Goal: Task Accomplishment & Management: Manage account settings

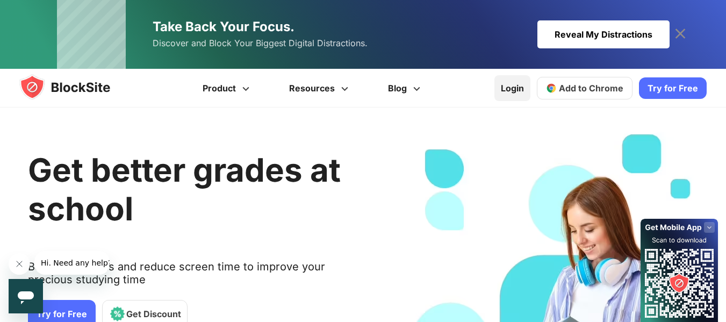
click at [521, 89] on link "Login" at bounding box center [512, 88] width 36 height 26
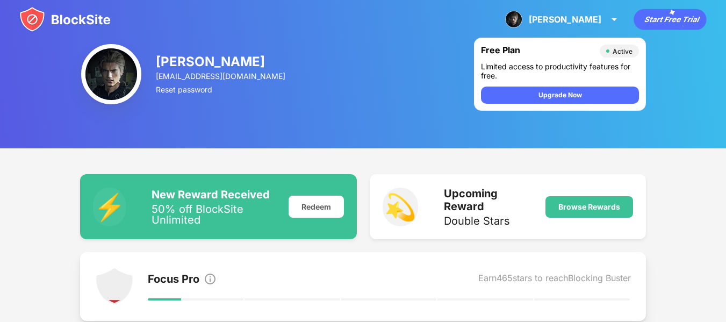
click at [73, 5] on div "[PERSON_NAME] [PERSON_NAME] View Account Insights Premium Rewards Settings Supp…" at bounding box center [363, 19] width 726 height 39
click at [78, 21] on img at bounding box center [64, 19] width 91 height 26
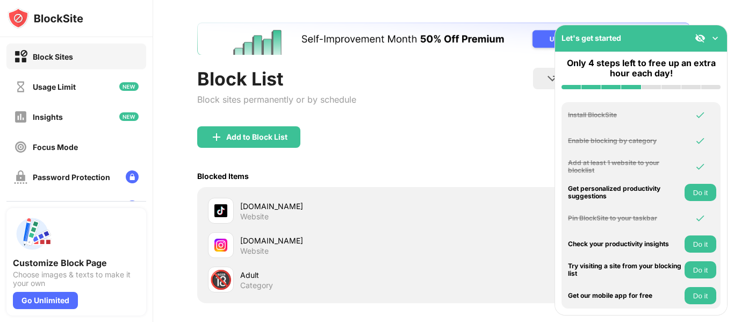
scroll to position [54, 0]
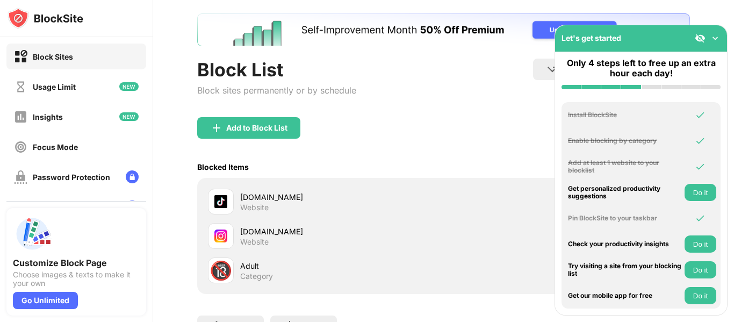
click at [714, 40] on img at bounding box center [715, 38] width 11 height 11
click at [714, 40] on div "Block List Block sites permanently or by schedule Redirect Choose a site to be …" at bounding box center [443, 195] width 581 height 424
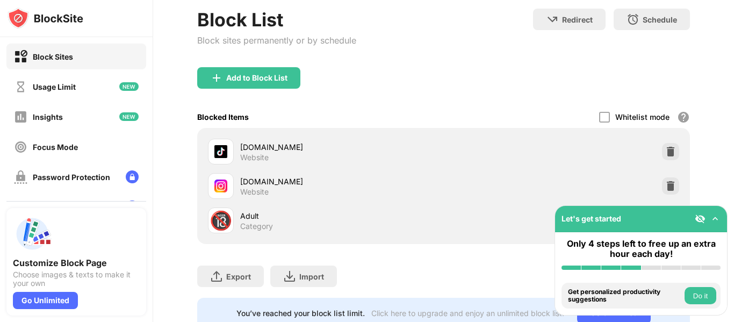
scroll to position [148, 0]
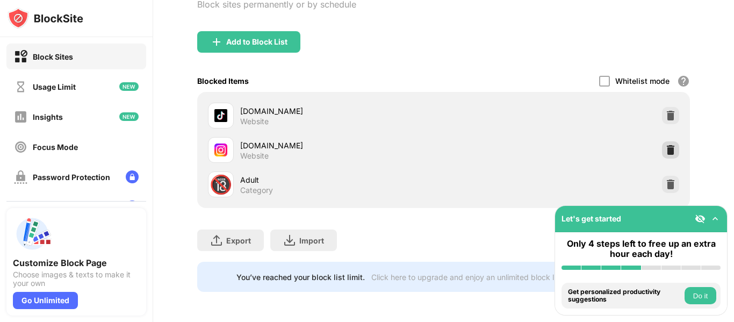
click at [665, 145] on img at bounding box center [670, 150] width 11 height 11
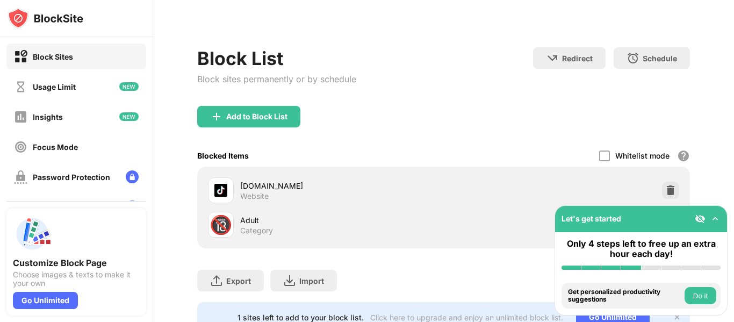
scroll to position [113, 0]
